Goal: Find specific page/section: Locate item on page

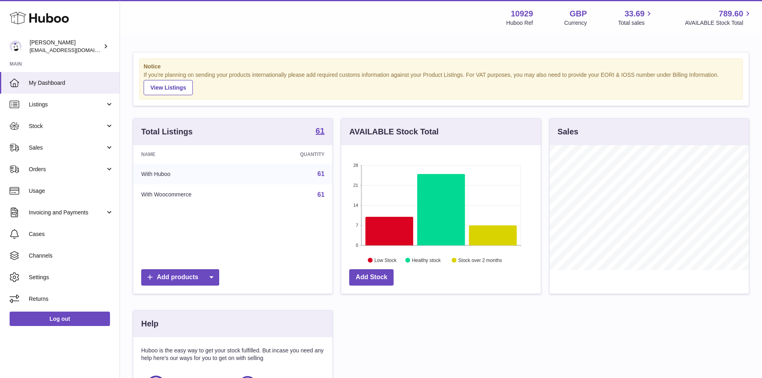
scroll to position [125, 200]
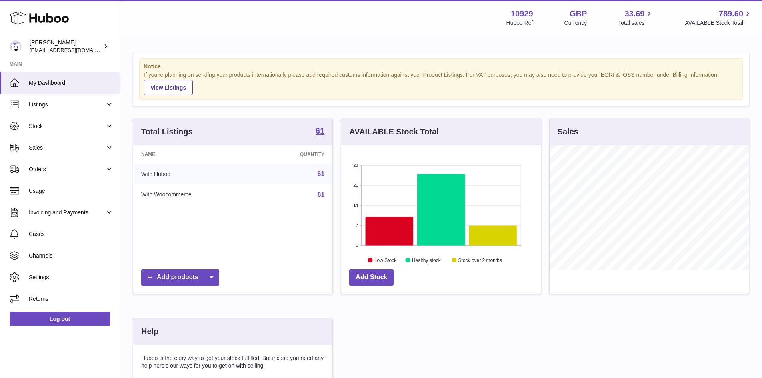
click at [321, 175] on link "61" at bounding box center [321, 173] width 7 height 7
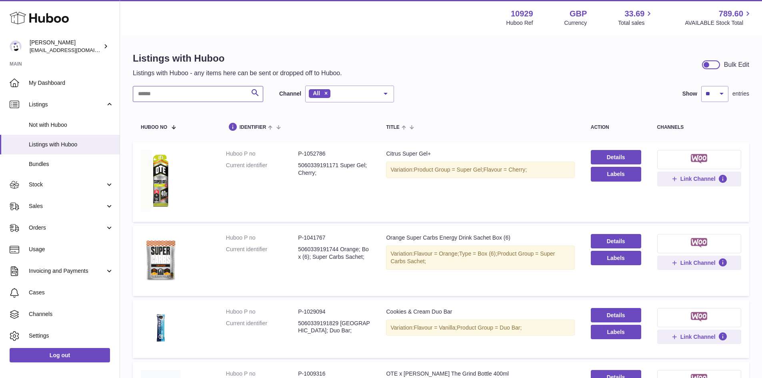
click at [197, 99] on input "text" at bounding box center [198, 94] width 130 height 16
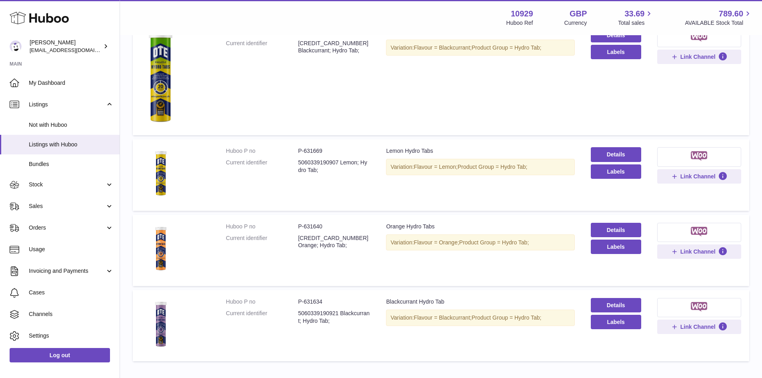
scroll to position [480, 0]
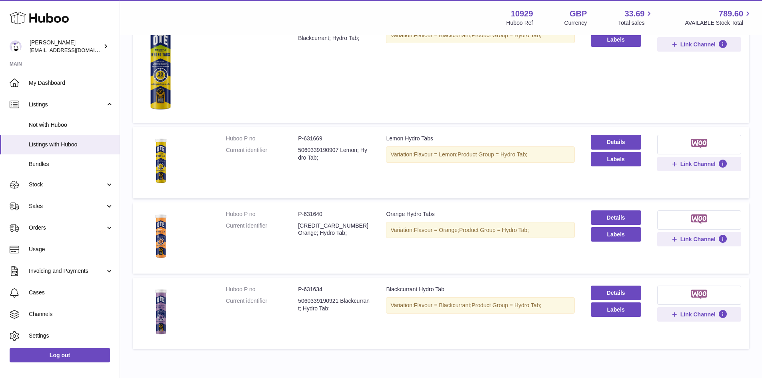
type input "*****"
click at [309, 212] on dd "P-631640" at bounding box center [334, 214] width 72 height 8
copy dd "631640"
